Goal: Task Accomplishment & Management: Use online tool/utility

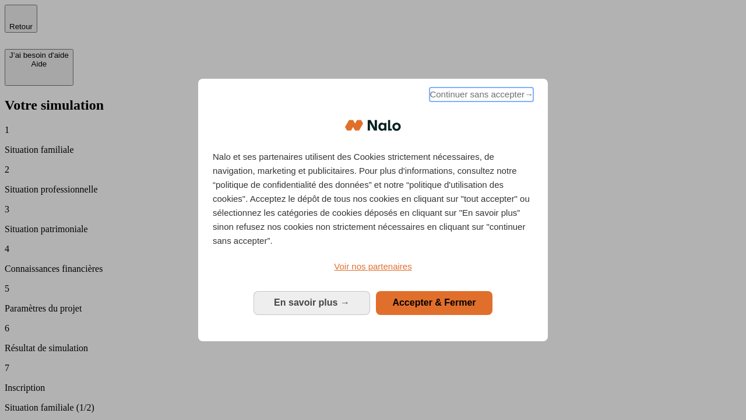
click at [480, 96] on span "Continuer sans accepter →" at bounding box center [482, 94] width 104 height 14
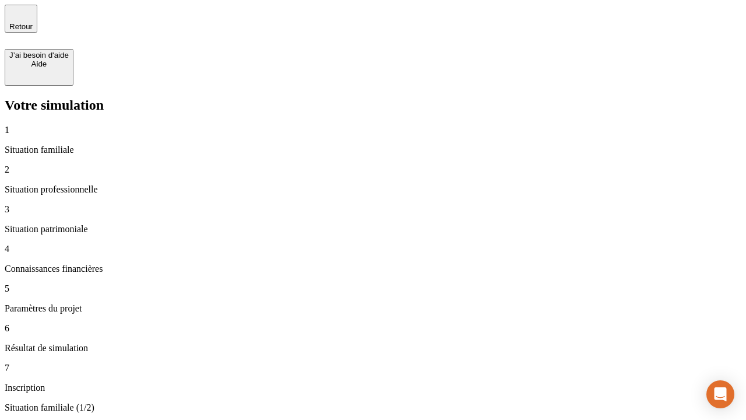
type input "30 000"
